Goal: Information Seeking & Learning: Learn about a topic

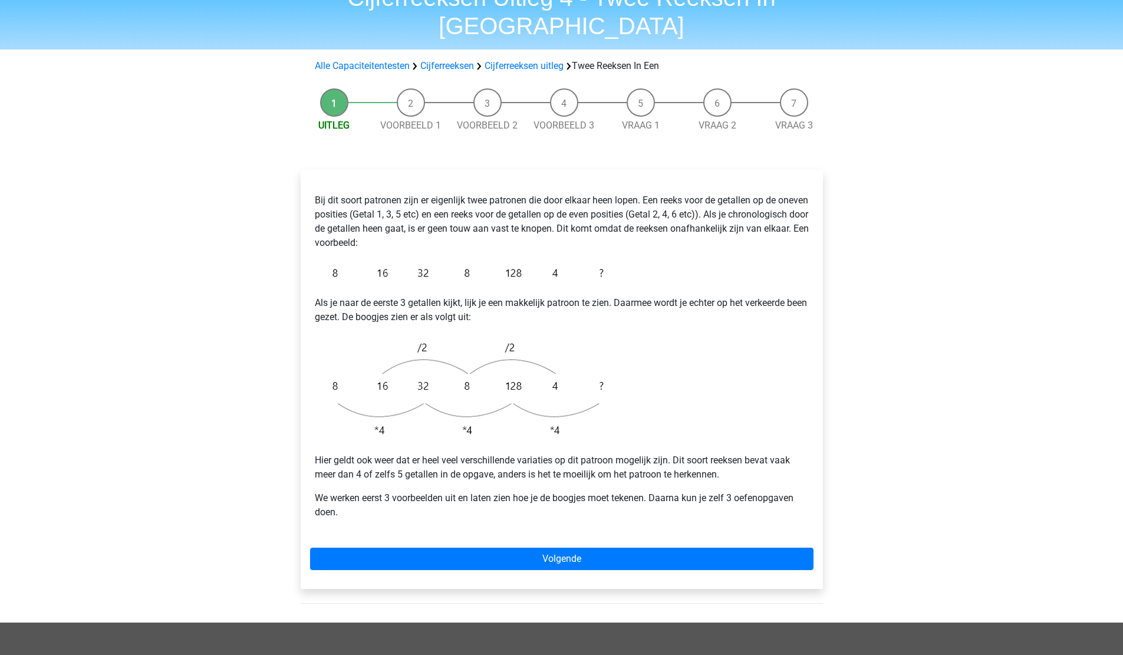
scroll to position [62, 0]
click at [348, 60] on link "Alle Capaciteitentesten" at bounding box center [362, 65] width 95 height 11
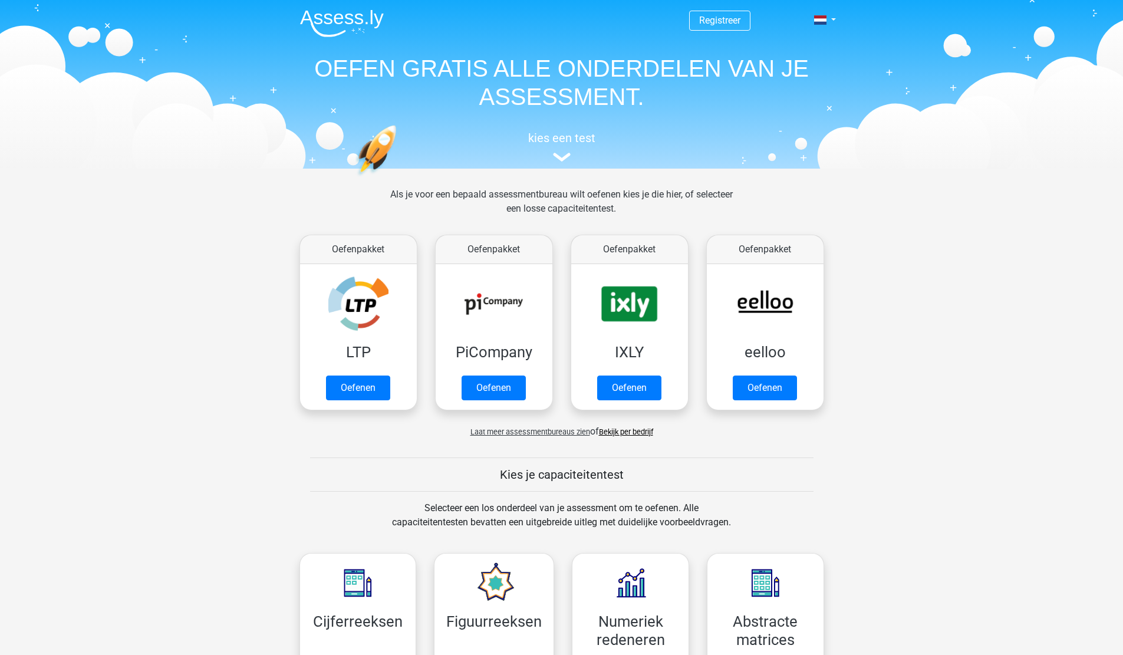
scroll to position [501, 0]
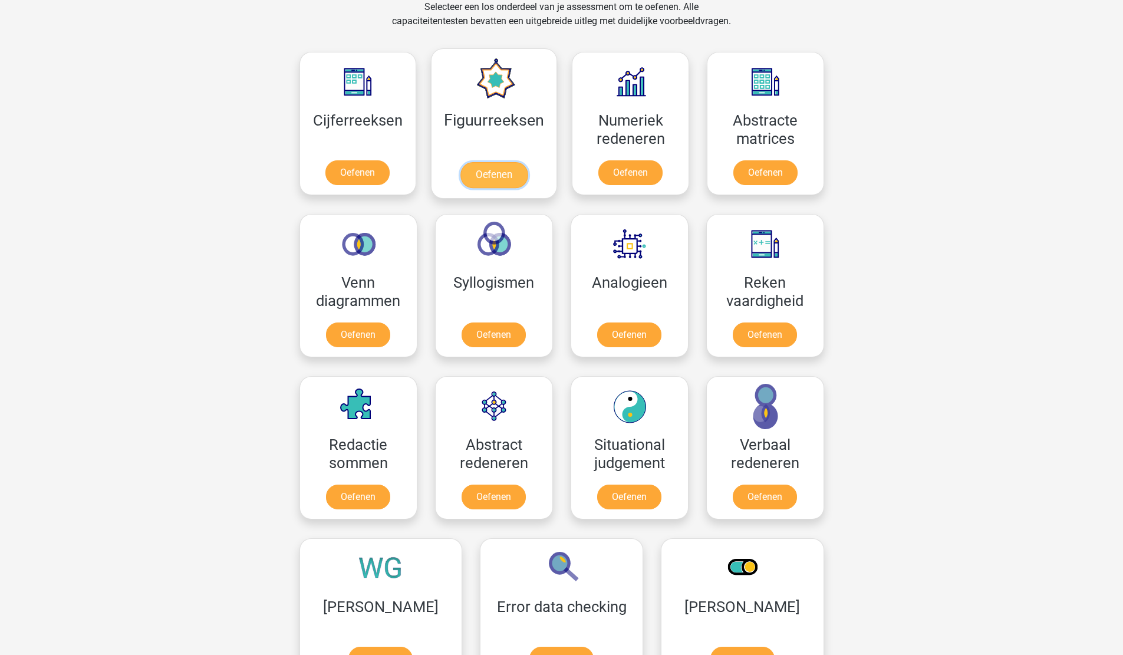
click at [485, 162] on link "Oefenen" at bounding box center [493, 175] width 67 height 26
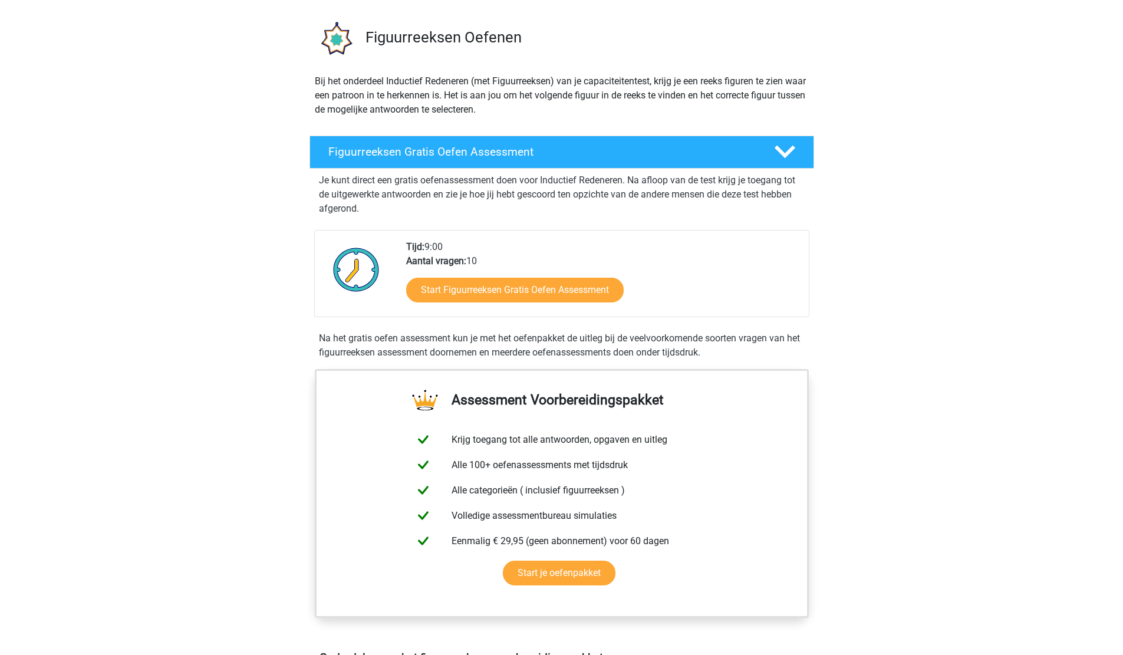
scroll to position [74, 0]
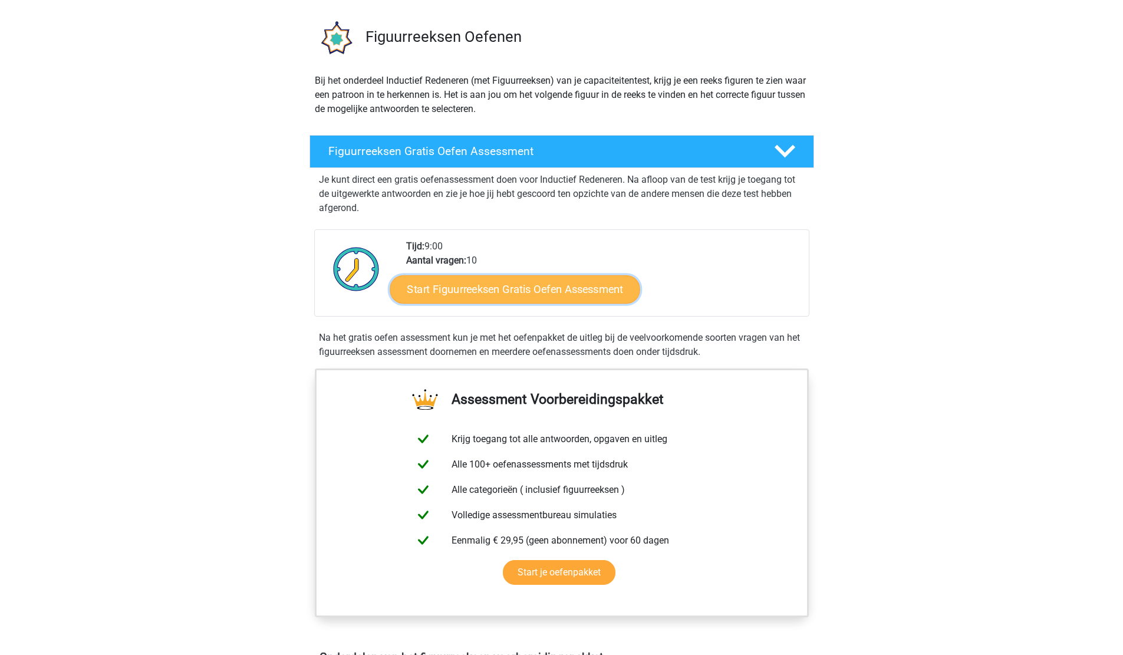
click at [527, 296] on link "Start Figuurreeksen Gratis Oefen Assessment" at bounding box center [515, 289] width 250 height 28
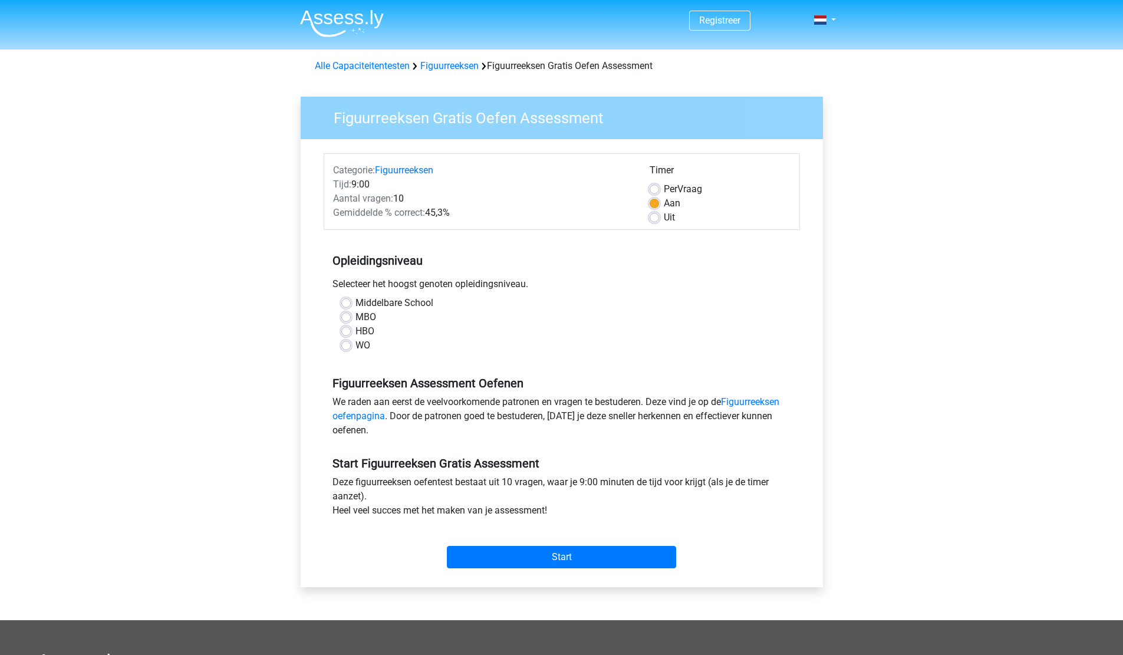
click at [415, 215] on span "Gemiddelde % correct:" at bounding box center [379, 212] width 92 height 11
click at [472, 238] on div "Opleidingsniveau Selecteer het hoogst genoten opleidingsniveau. Middelbare Scho…" at bounding box center [562, 298] width 476 height 127
click at [362, 344] on label "WO" at bounding box center [362, 345] width 15 height 14
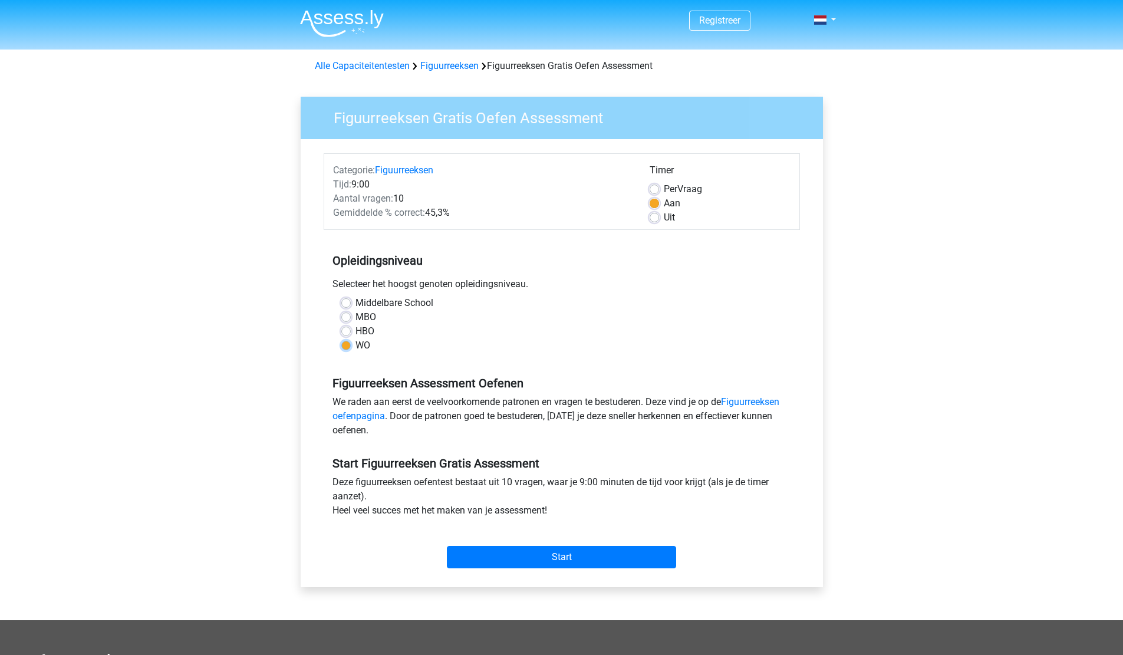
click at [351, 344] on input "WO" at bounding box center [345, 344] width 9 height 12
radio input "true"
click at [554, 553] on input "Start" at bounding box center [561, 557] width 229 height 22
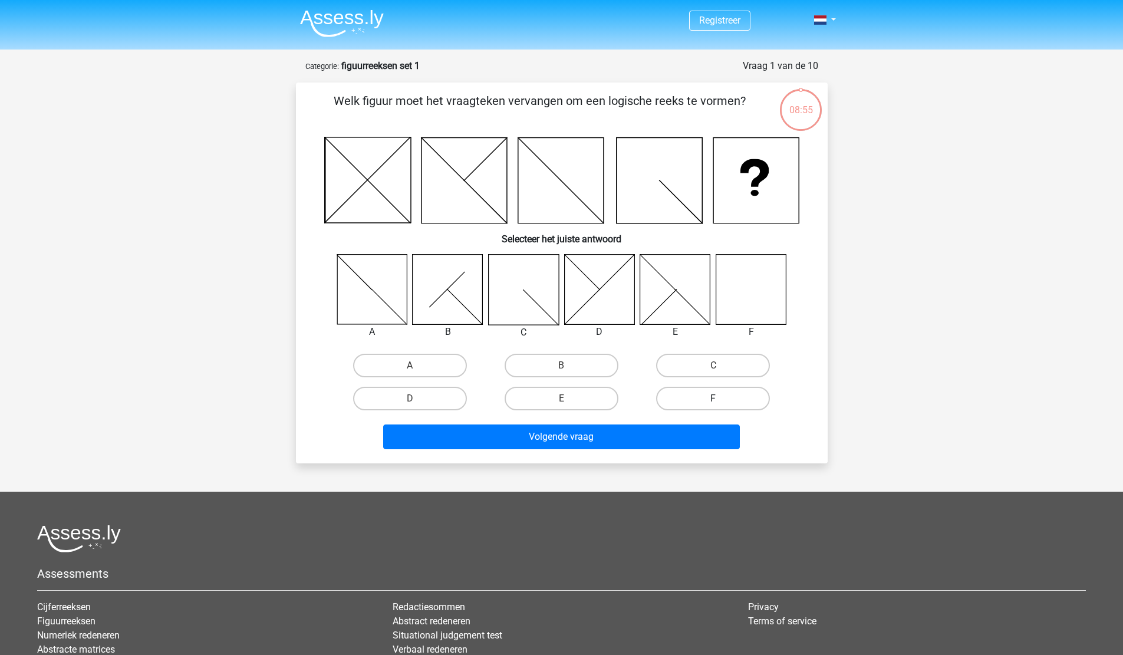
click at [696, 395] on label "F" at bounding box center [713, 399] width 114 height 24
click at [713, 398] on input "F" at bounding box center [717, 402] width 8 height 8
radio input "true"
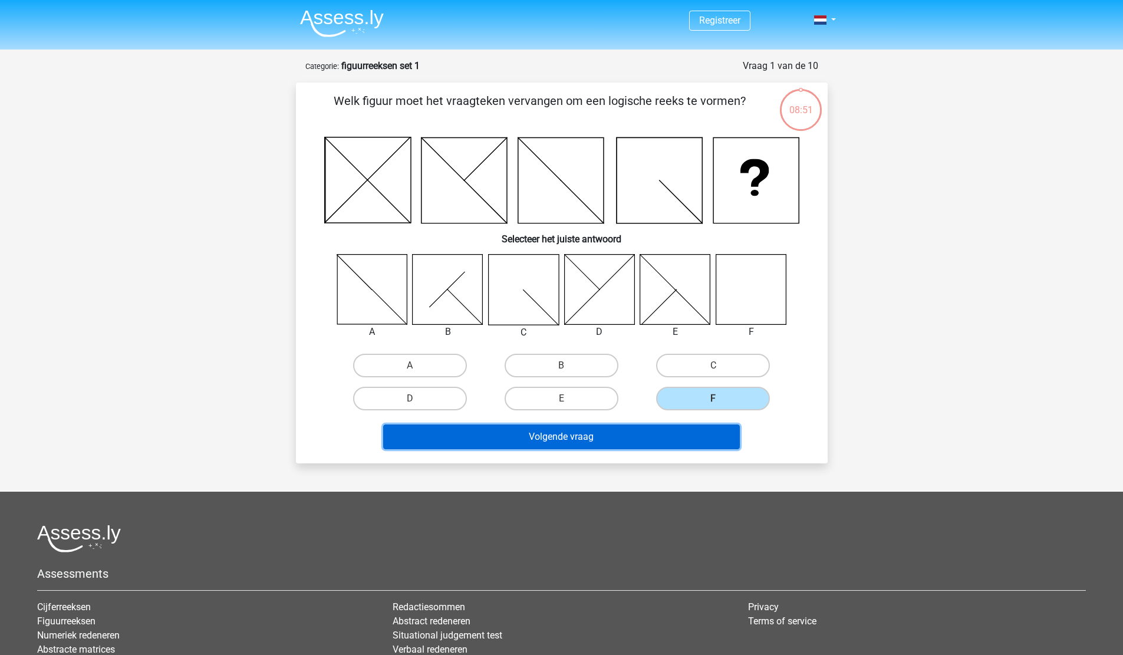
click at [552, 436] on button "Volgende vraag" at bounding box center [561, 436] width 357 height 25
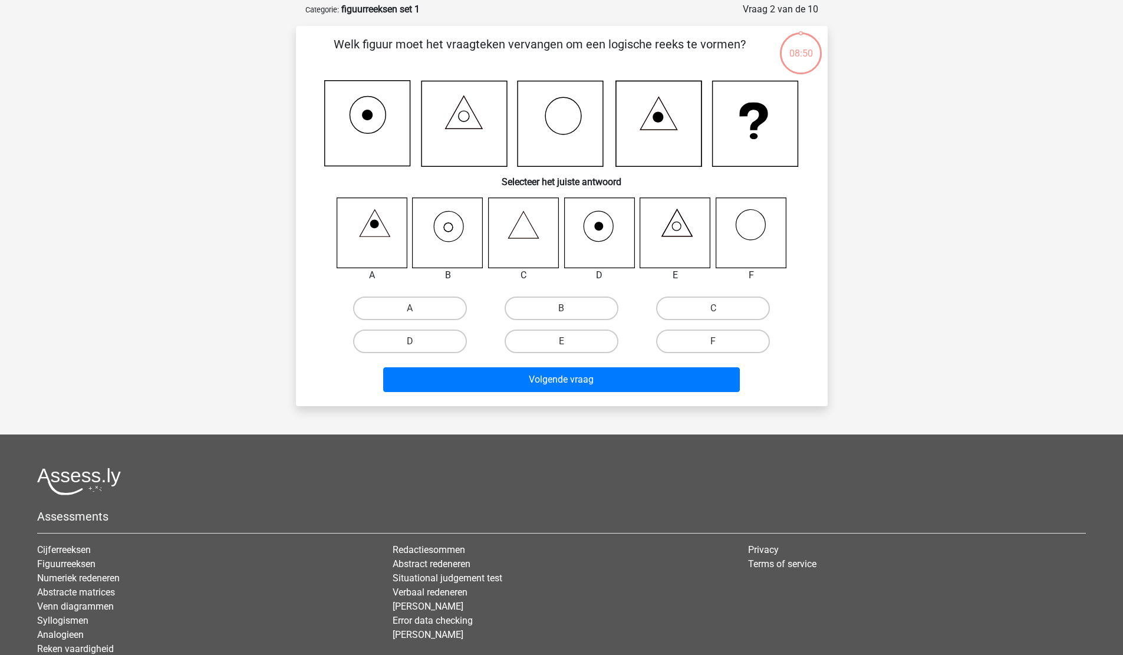
scroll to position [59, 0]
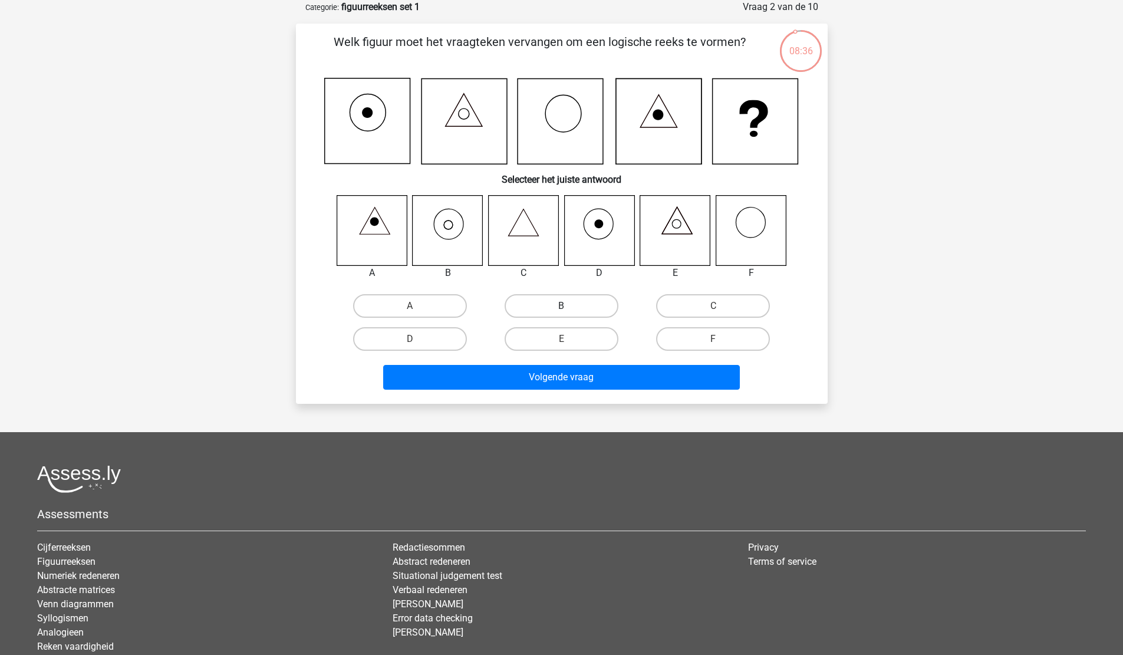
click at [548, 304] on label "B" at bounding box center [562, 306] width 114 height 24
click at [561, 306] on input "B" at bounding box center [565, 310] width 8 height 8
radio input "true"
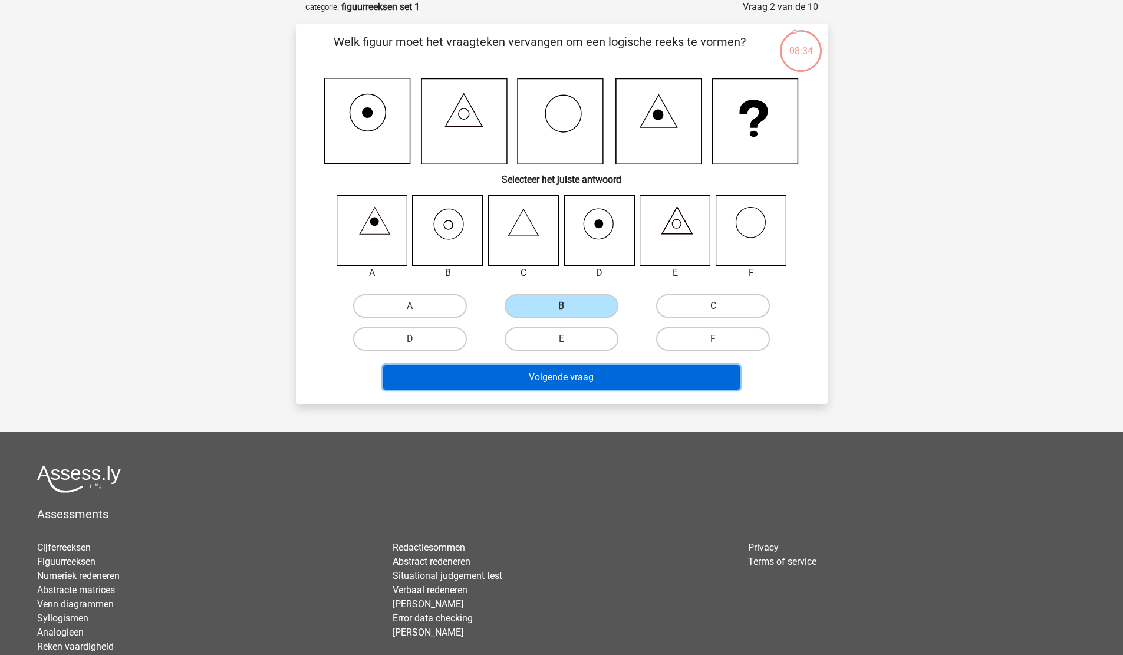
click at [562, 372] on button "Volgende vraag" at bounding box center [561, 377] width 357 height 25
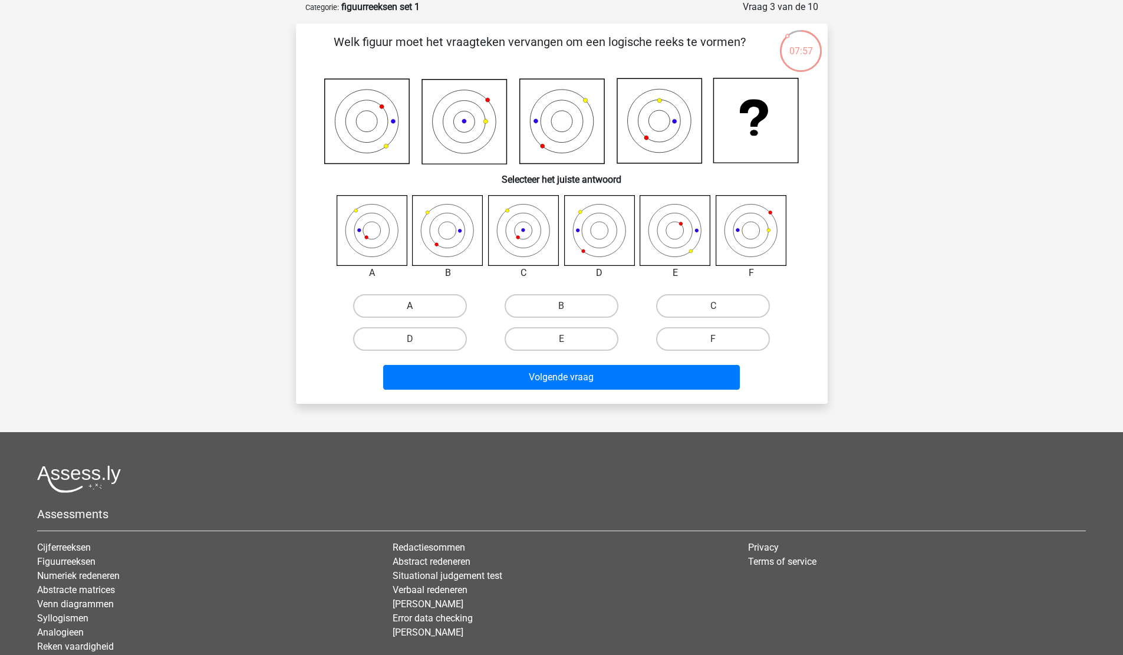
click at [390, 304] on label "A" at bounding box center [410, 306] width 114 height 24
click at [410, 306] on input "A" at bounding box center [414, 310] width 8 height 8
radio input "true"
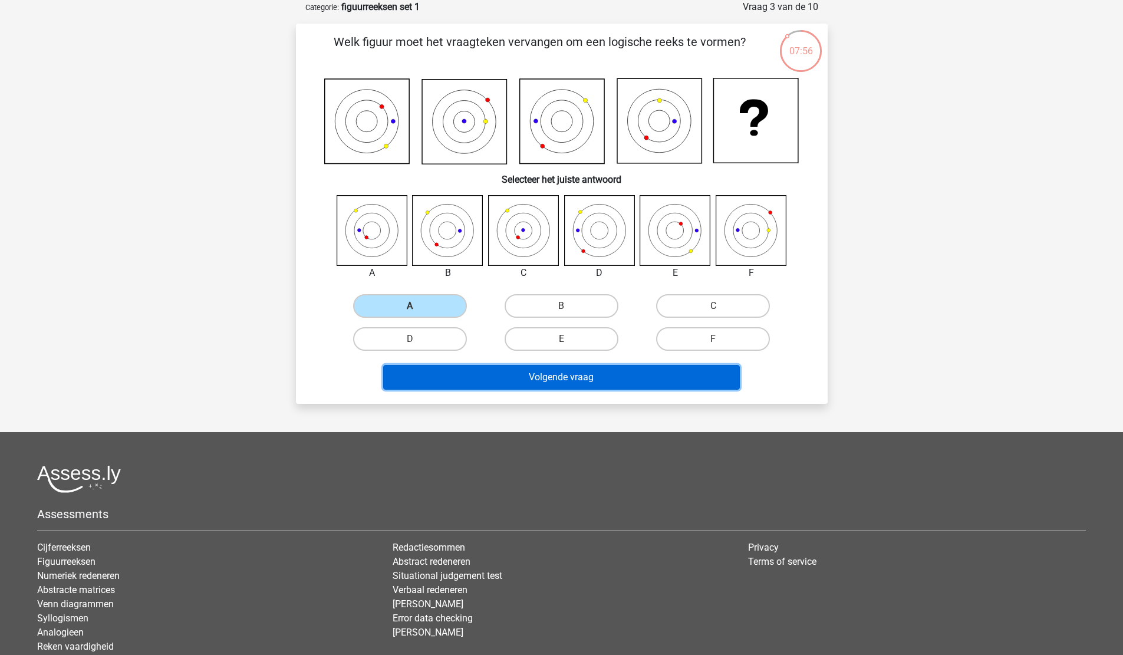
click at [573, 382] on button "Volgende vraag" at bounding box center [561, 377] width 357 height 25
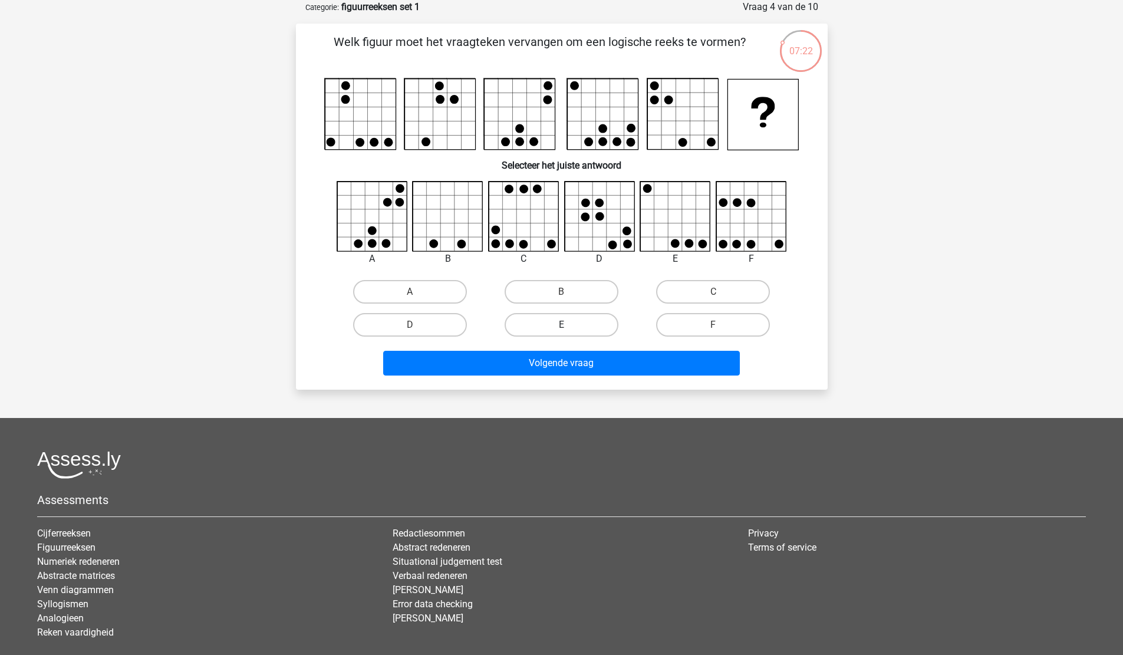
click at [534, 323] on label "E" at bounding box center [562, 325] width 114 height 24
click at [561, 325] on input "E" at bounding box center [565, 329] width 8 height 8
radio input "true"
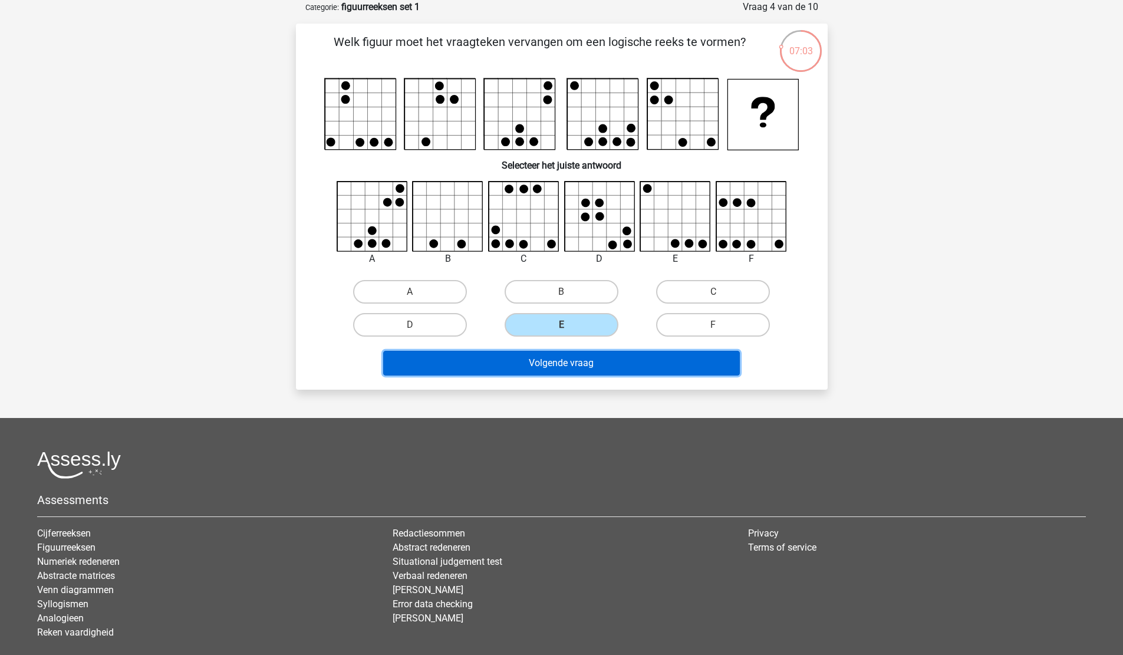
click at [553, 361] on button "Volgende vraag" at bounding box center [561, 363] width 357 height 25
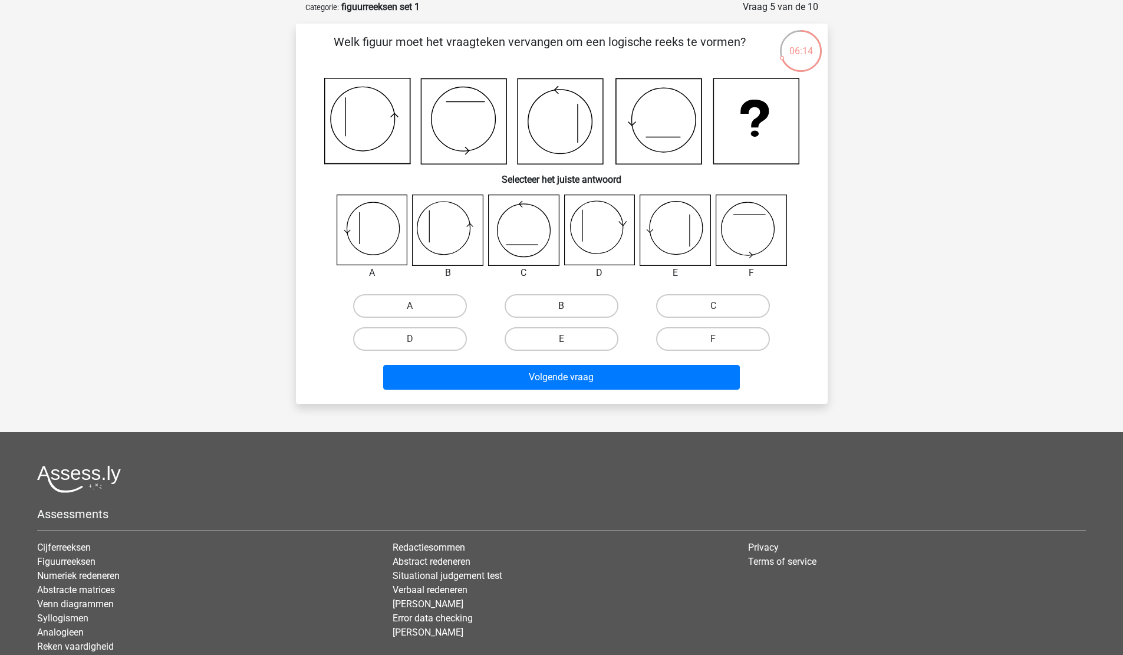
click at [542, 318] on label "B" at bounding box center [562, 306] width 114 height 24
click at [561, 314] on input "B" at bounding box center [565, 310] width 8 height 8
radio input "true"
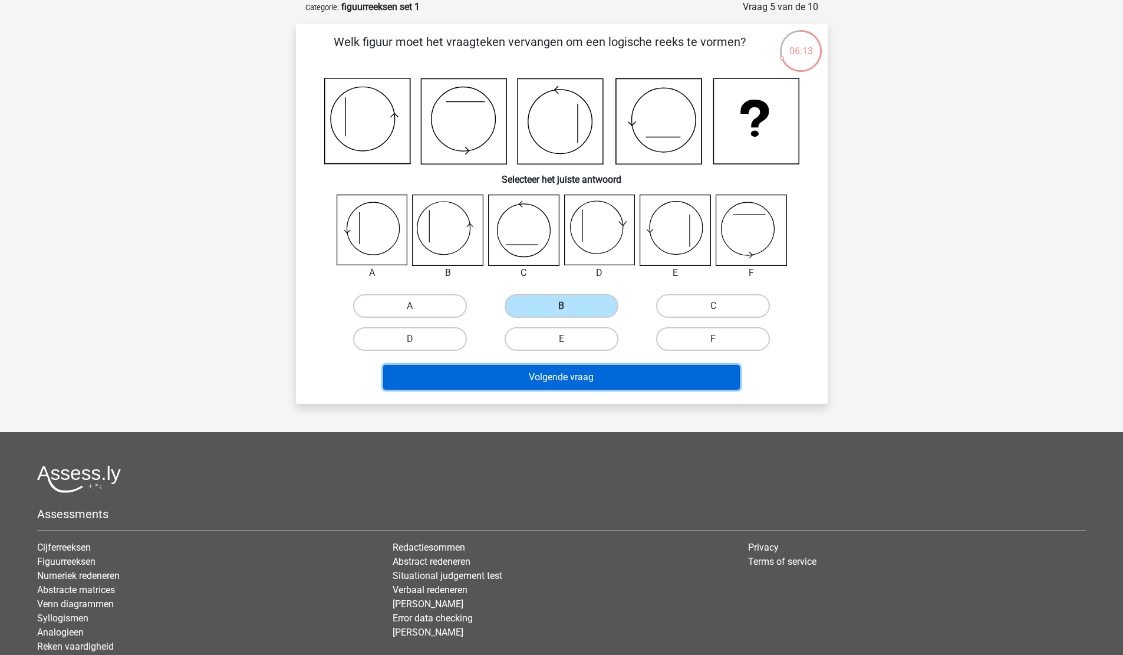
click at [549, 367] on button "Volgende vraag" at bounding box center [561, 377] width 357 height 25
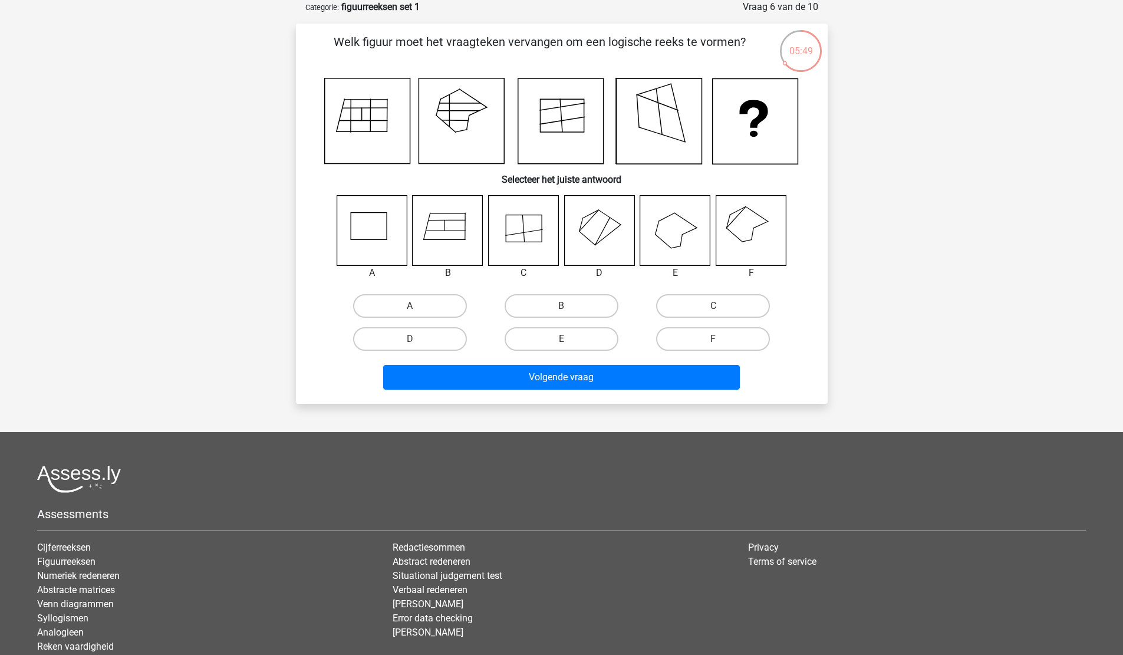
click at [743, 225] on icon at bounding box center [751, 230] width 70 height 70
click at [709, 331] on label "F" at bounding box center [713, 339] width 114 height 24
click at [713, 339] on input "F" at bounding box center [717, 343] width 8 height 8
radio input "true"
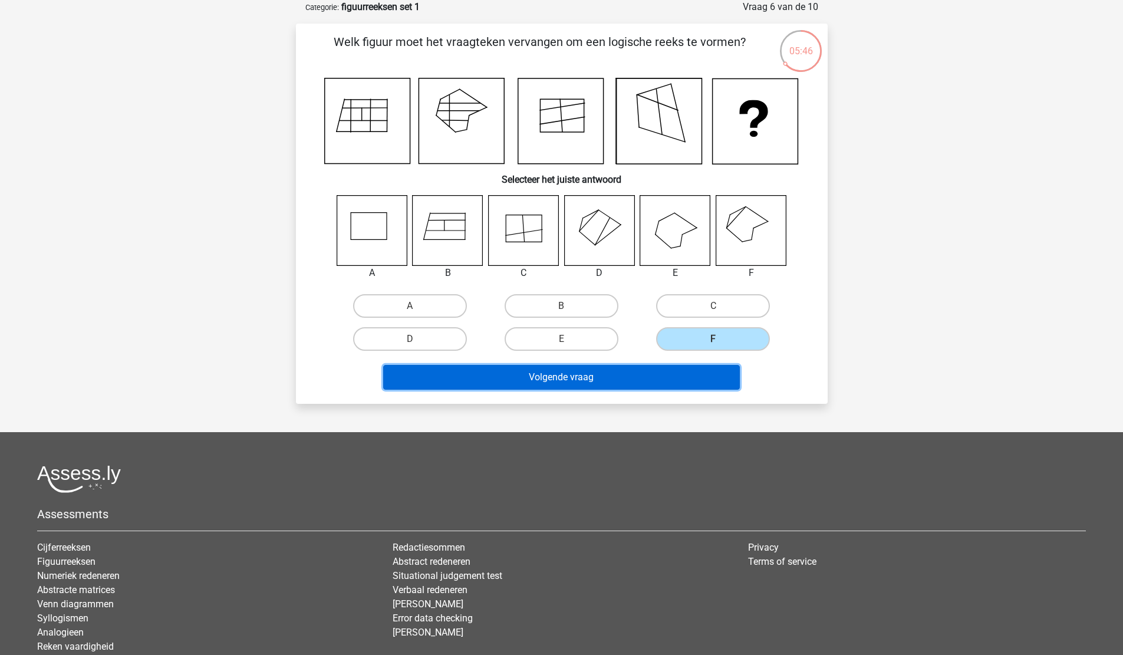
click at [586, 368] on button "Volgende vraag" at bounding box center [561, 377] width 357 height 25
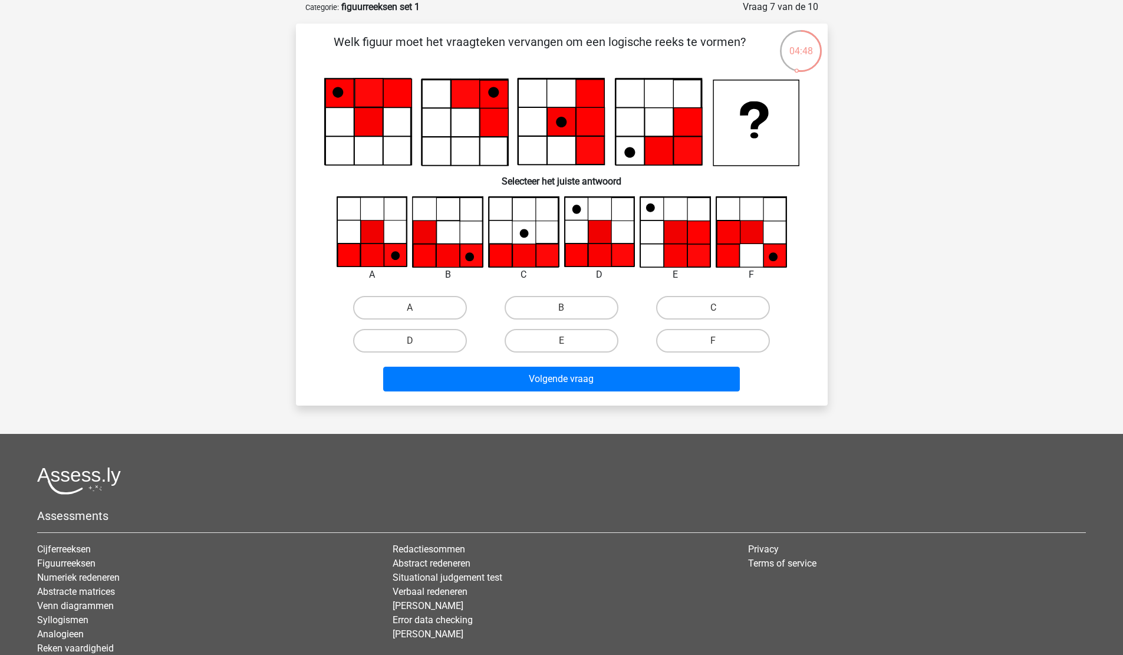
click at [416, 309] on input "A" at bounding box center [414, 312] width 8 height 8
radio input "true"
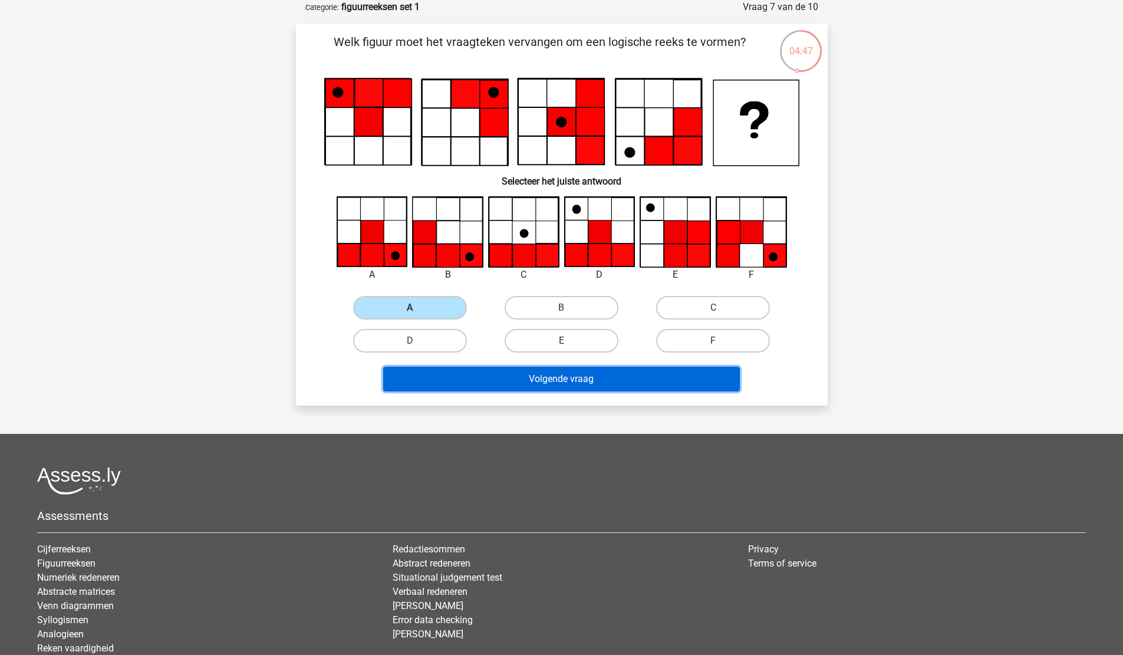
click at [548, 383] on button "Volgende vraag" at bounding box center [561, 379] width 357 height 25
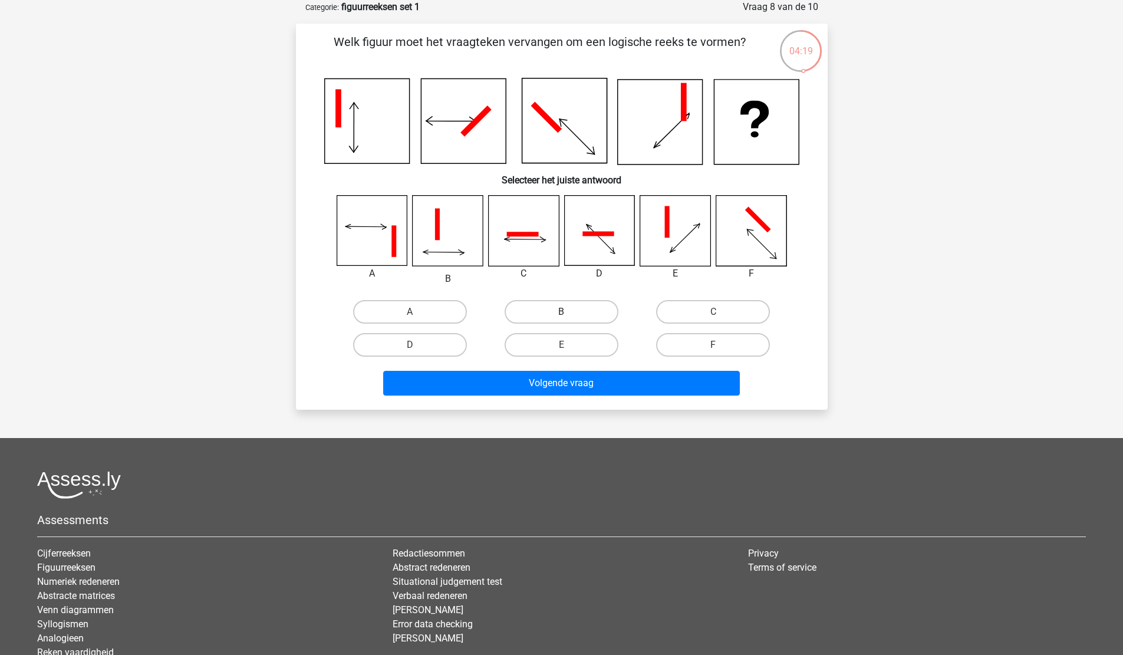
click at [543, 323] on label "B" at bounding box center [562, 312] width 114 height 24
click at [561, 319] on input "B" at bounding box center [565, 316] width 8 height 8
radio input "true"
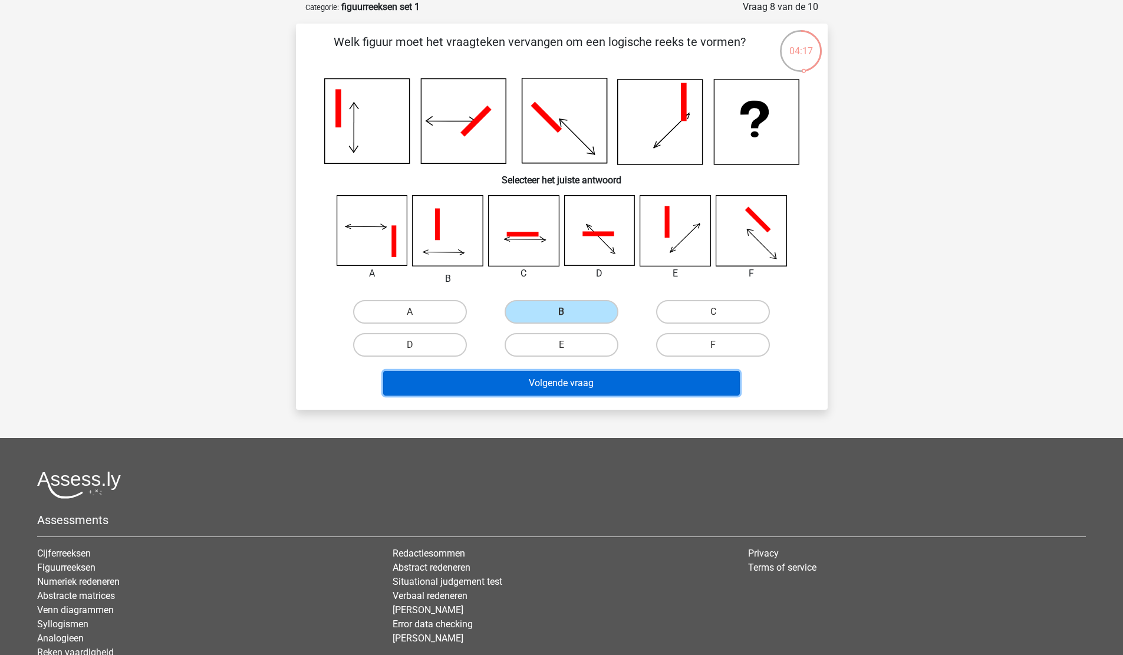
click at [572, 382] on button "Volgende vraag" at bounding box center [561, 383] width 357 height 25
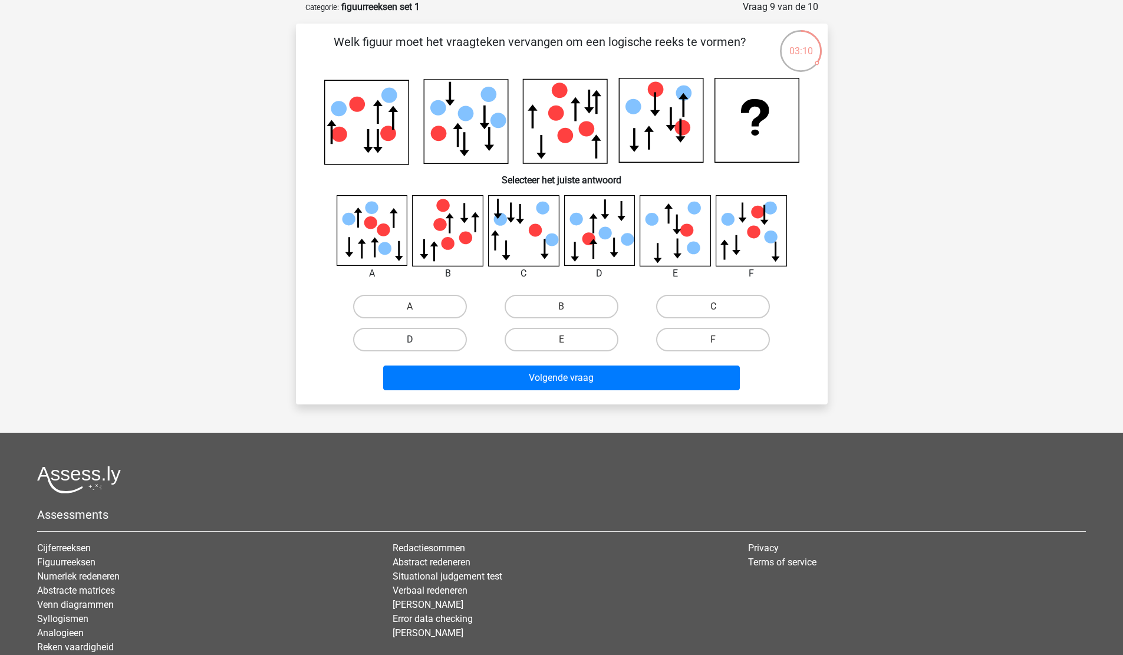
click at [428, 344] on label "D" at bounding box center [410, 340] width 114 height 24
click at [417, 344] on input "D" at bounding box center [414, 343] width 8 height 8
radio input "true"
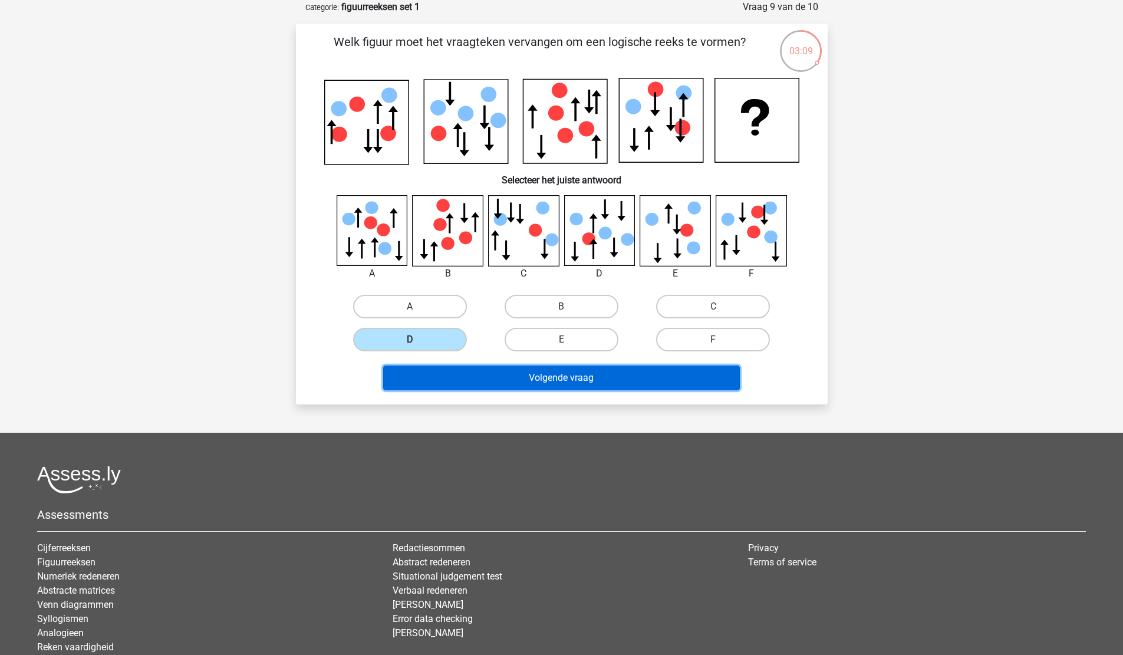
click at [487, 375] on button "Volgende vraag" at bounding box center [561, 377] width 357 height 25
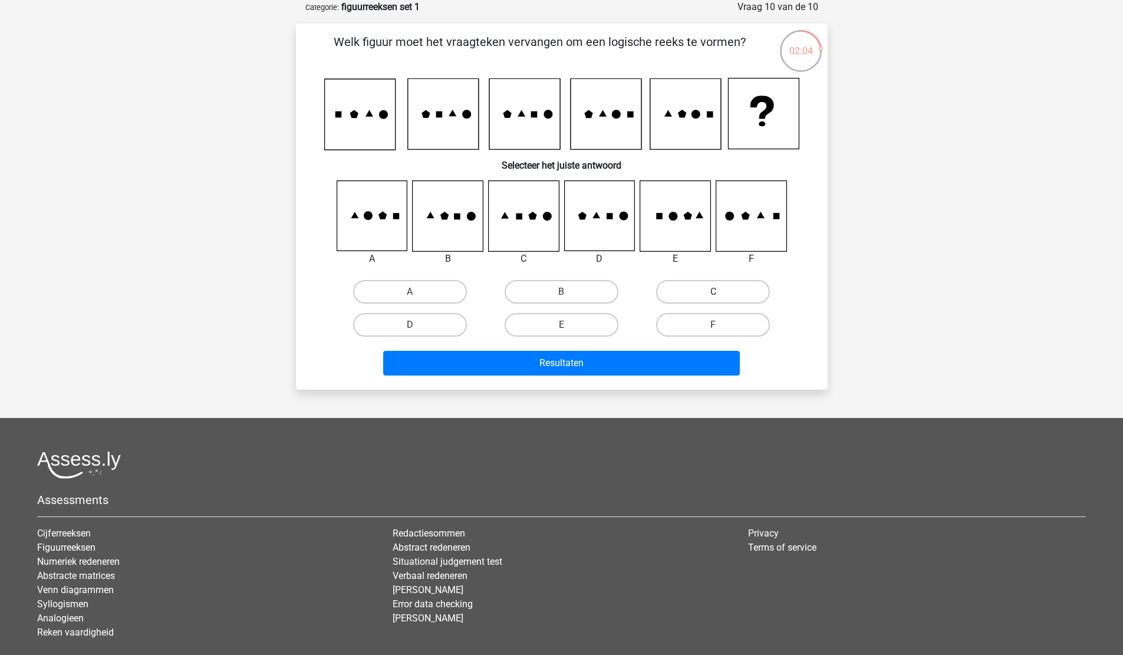
click at [688, 292] on label "C" at bounding box center [713, 292] width 114 height 24
click at [713, 292] on input "C" at bounding box center [717, 296] width 8 height 8
radio input "true"
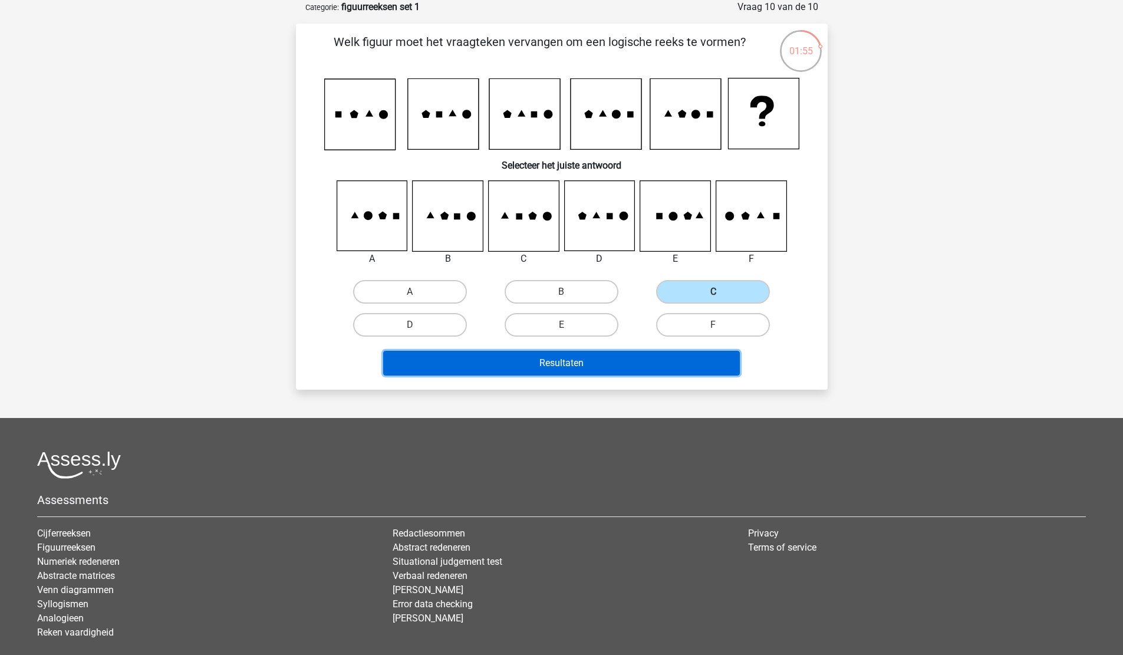
click at [556, 372] on button "Resultaten" at bounding box center [561, 363] width 357 height 25
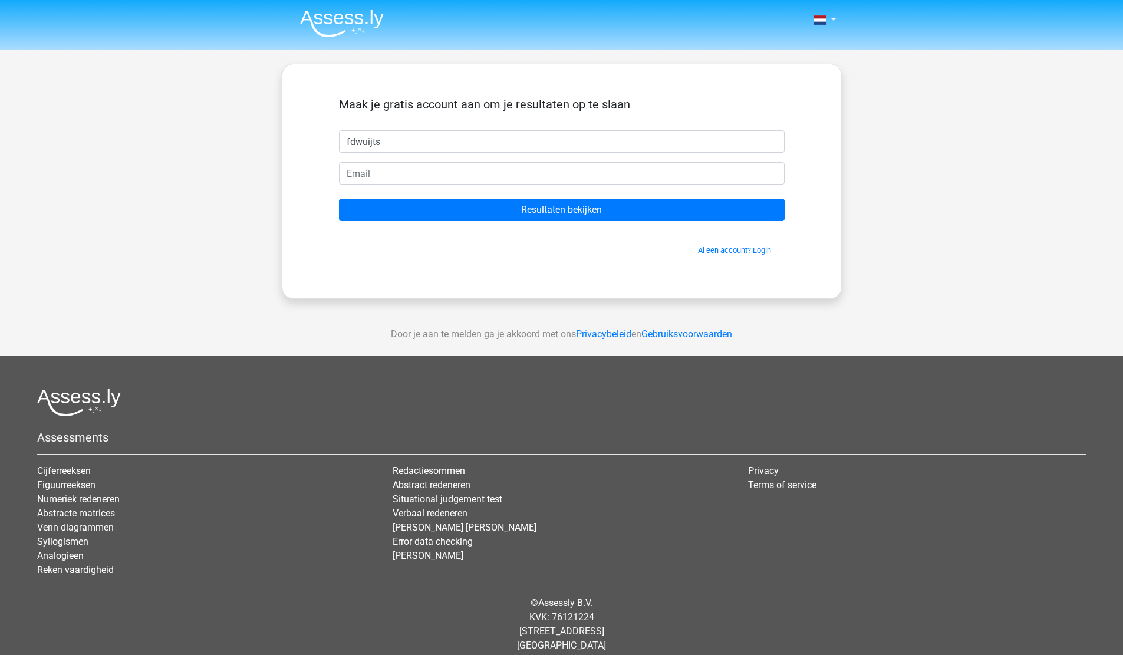
type input "fdwuijts"
click at [416, 168] on input "f" at bounding box center [562, 173] width 446 height 22
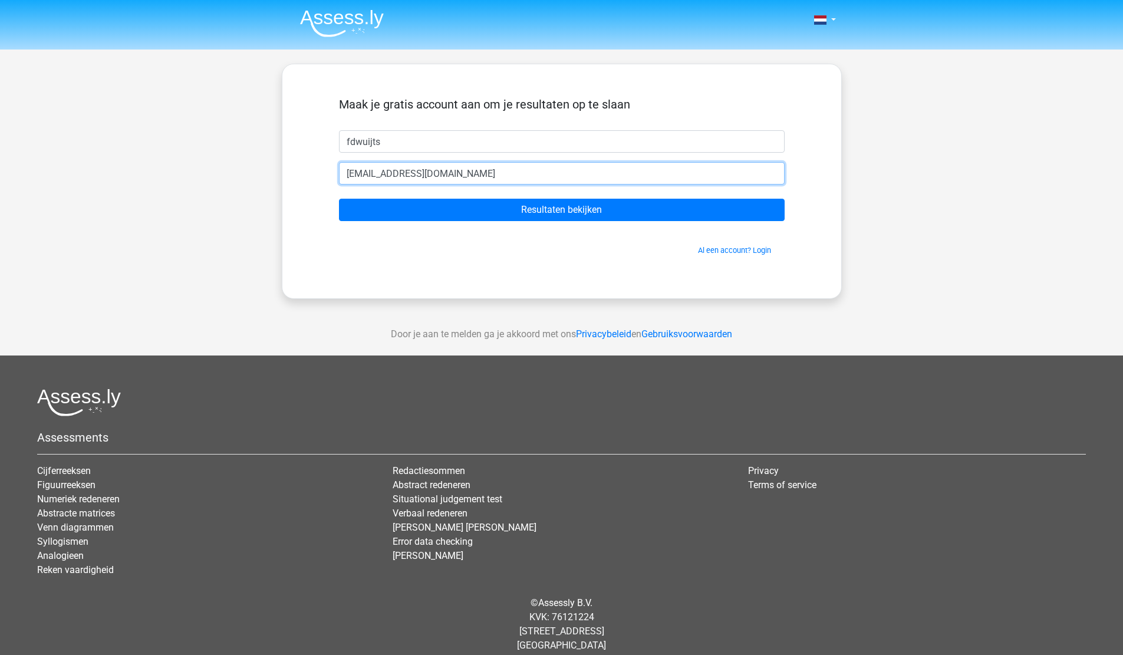
type input "[EMAIL_ADDRESS][DOMAIN_NAME]"
click at [339, 199] on input "Resultaten bekijken" at bounding box center [562, 210] width 446 height 22
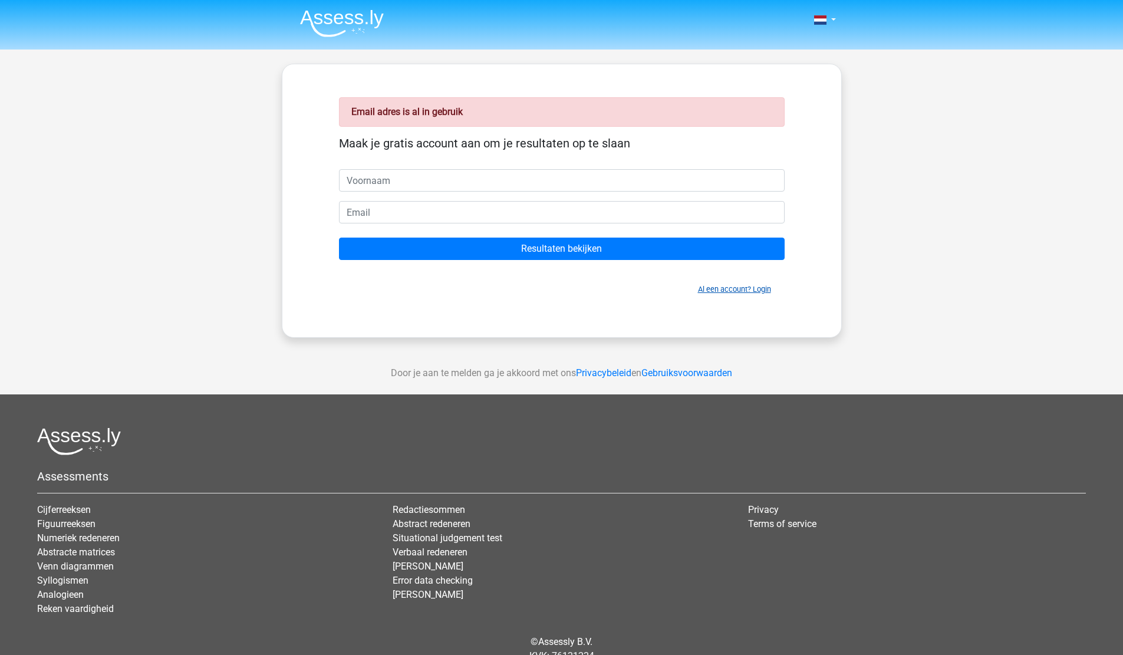
click at [753, 287] on link "Al een account? Login" at bounding box center [734, 289] width 73 height 9
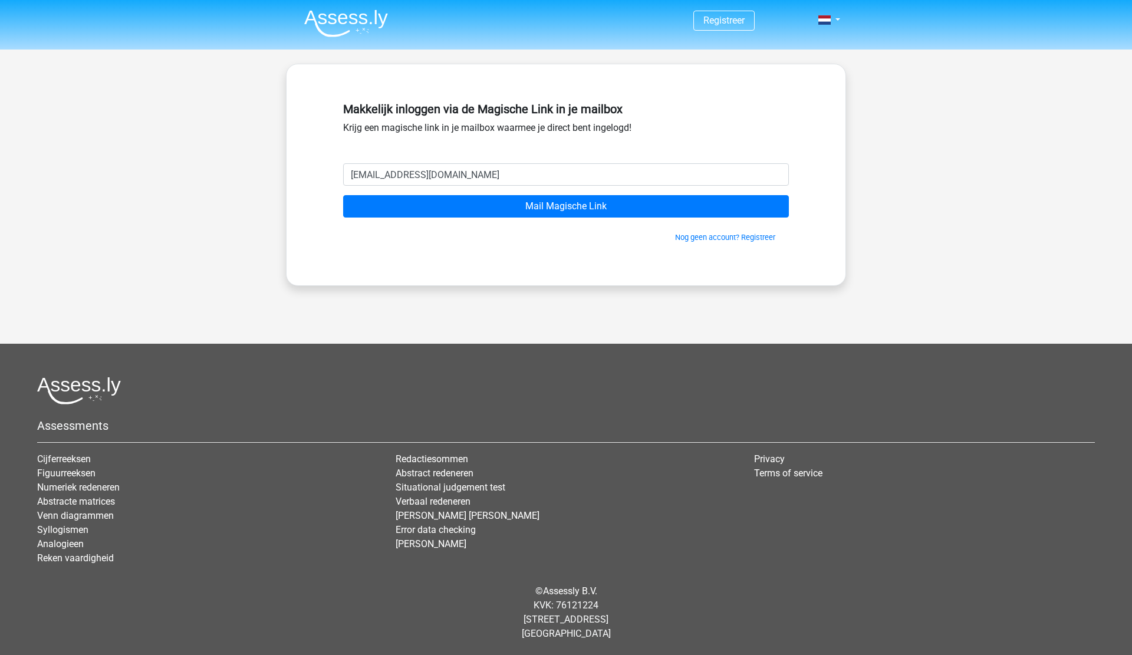
type input "[EMAIL_ADDRESS][DOMAIN_NAME]"
click at [343, 195] on input "Mail Magische Link" at bounding box center [566, 206] width 446 height 22
